Goal: Task Accomplishment & Management: Use online tool/utility

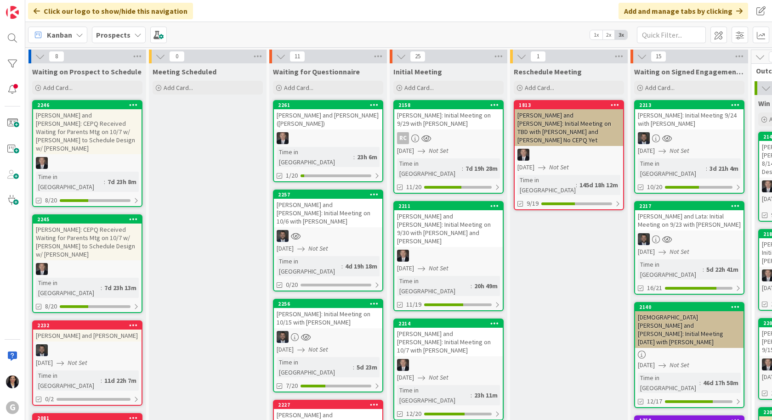
click at [48, 31] on span "Kanban" at bounding box center [59, 34] width 25 height 11
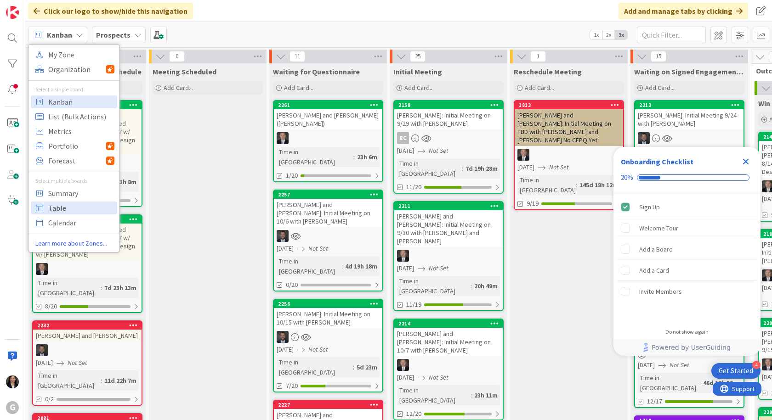
click at [66, 212] on span "Table" at bounding box center [81, 208] width 66 height 14
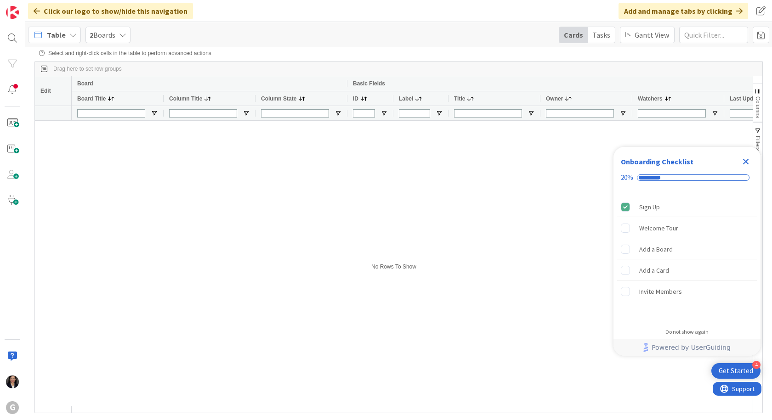
click at [745, 163] on icon "Close Checklist" at bounding box center [746, 162] width 6 height 6
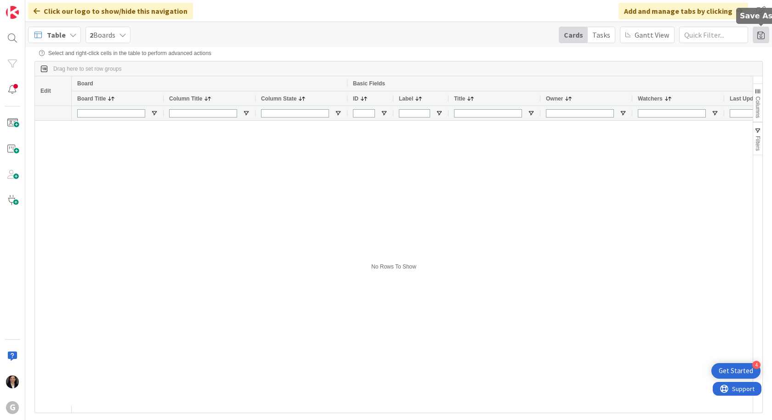
click at [765, 36] on span at bounding box center [760, 35] width 17 height 17
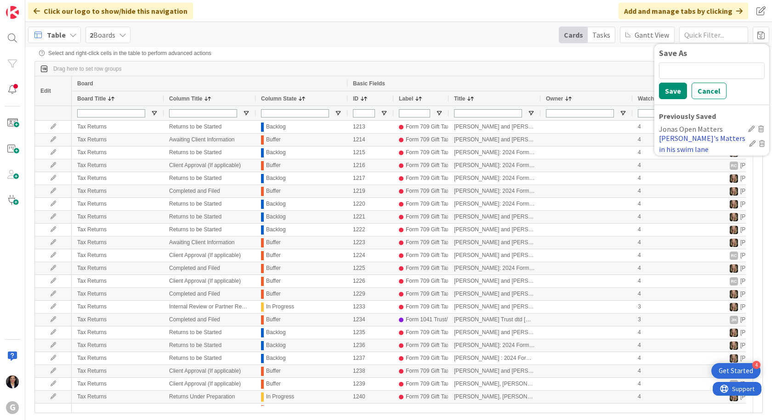
click at [687, 141] on div "[PERSON_NAME]'s Matters in his swim lane" at bounding box center [702, 144] width 86 height 22
type input "[PERSON_NAME]/[PERSON_NAME]"
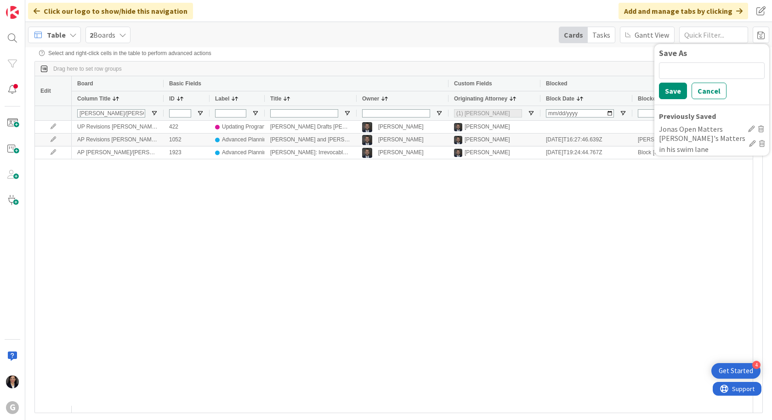
click at [59, 39] on span "Table" at bounding box center [56, 34] width 19 height 11
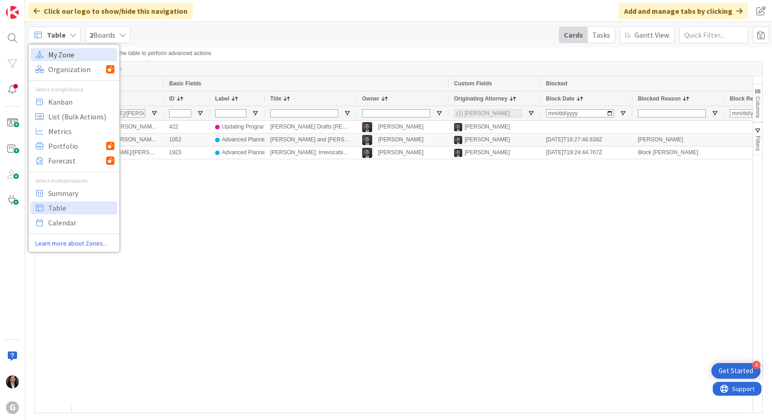
click at [58, 58] on span "My Zone" at bounding box center [81, 55] width 66 height 14
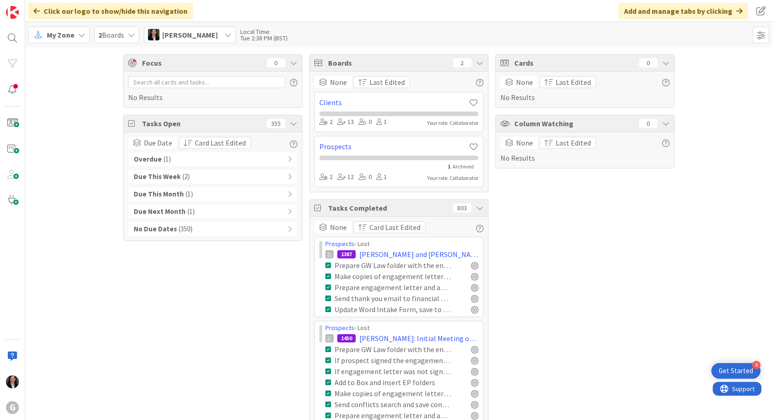
click at [42, 36] on icon at bounding box center [38, 35] width 12 height 12
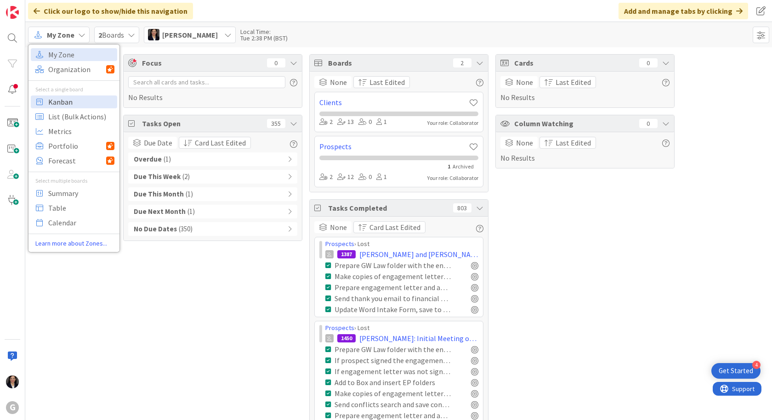
click at [66, 105] on span "Kanban" at bounding box center [81, 102] width 66 height 14
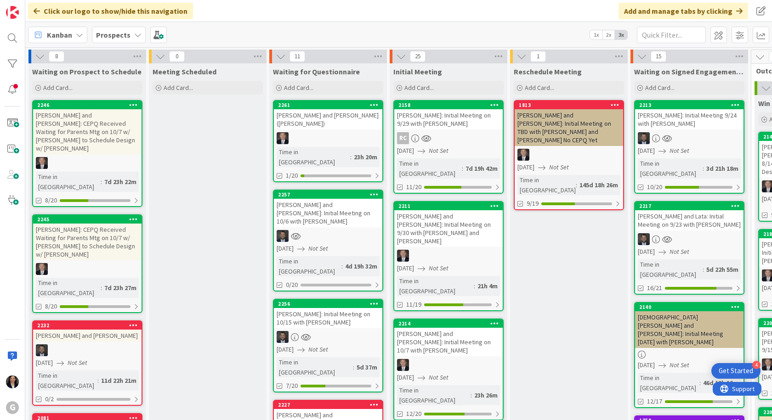
click at [457, 137] on div "RC" at bounding box center [448, 138] width 108 height 12
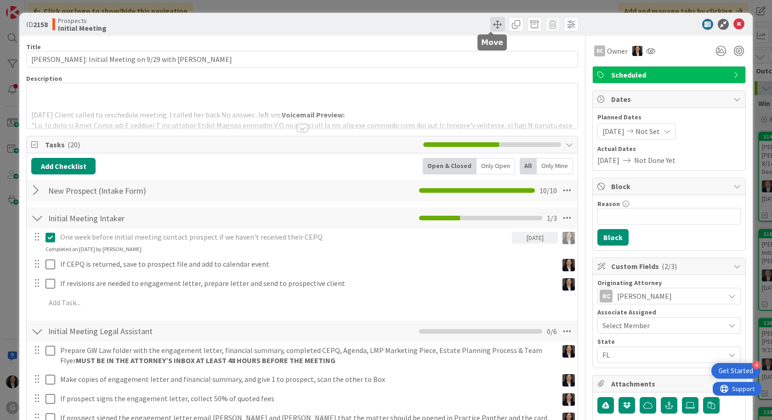
click at [492, 24] on span at bounding box center [497, 24] width 15 height 15
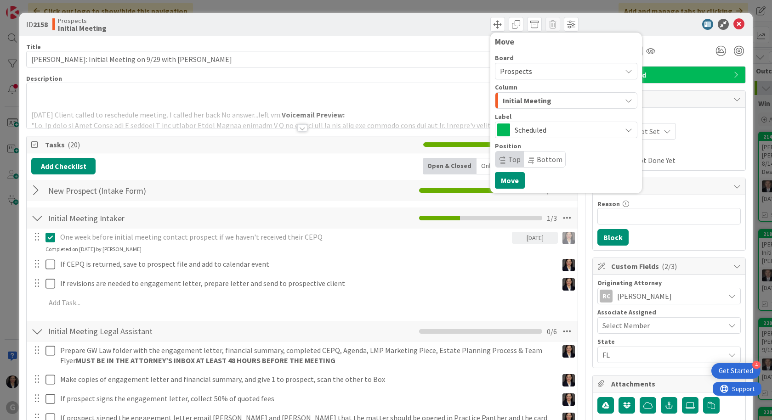
click at [511, 99] on span "Initial Meeting" at bounding box center [526, 101] width 49 height 12
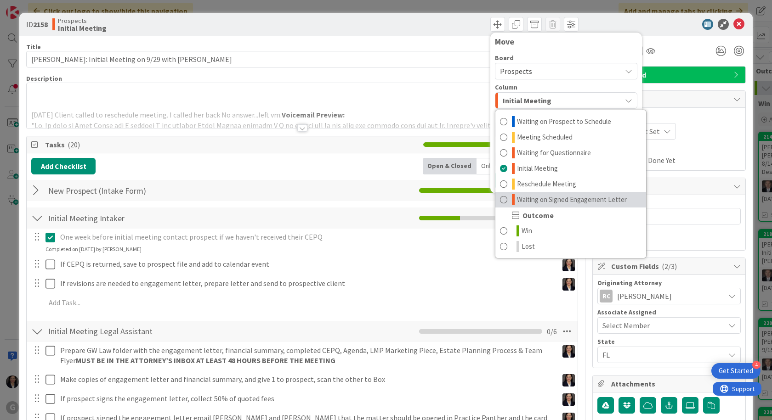
click at [517, 198] on span "Waiting on Signed Engagement Letter" at bounding box center [572, 199] width 110 height 11
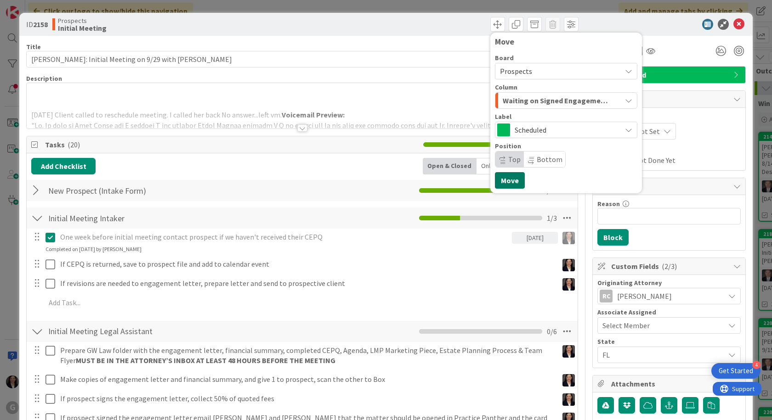
click at [500, 183] on button "Move" at bounding box center [510, 180] width 30 height 17
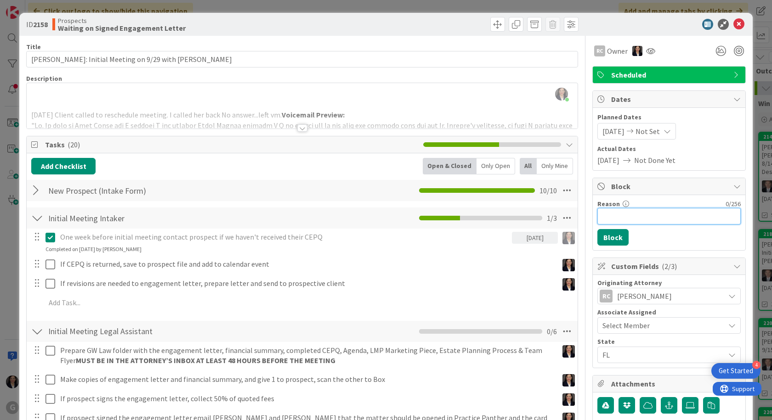
click at [600, 212] on input "Reason" at bounding box center [668, 216] width 143 height 17
type input "per [PERSON_NAME] [DATE]"
click at [605, 234] on button "Block" at bounding box center [612, 237] width 31 height 17
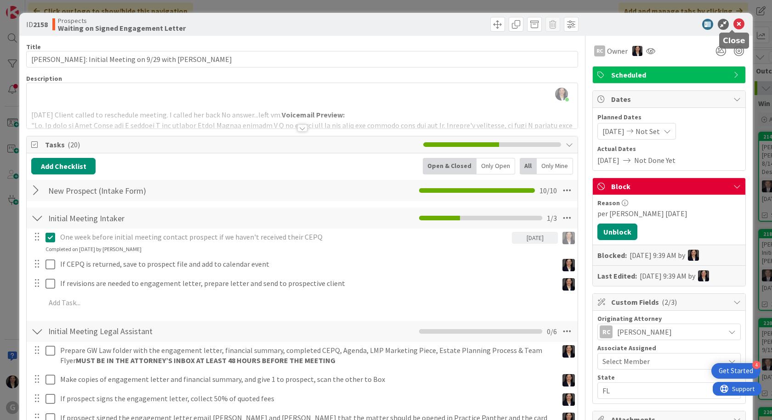
click at [733, 23] on icon at bounding box center [738, 24] width 11 height 11
